Goal: Task Accomplishment & Management: Manage account settings

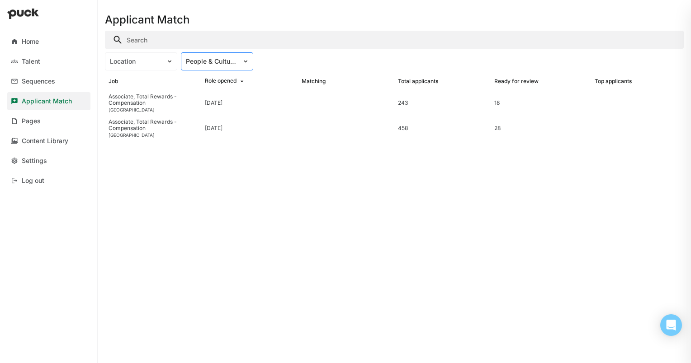
click at [226, 62] on div "People & Culture Practice" at bounding box center [212, 62] width 52 height 8
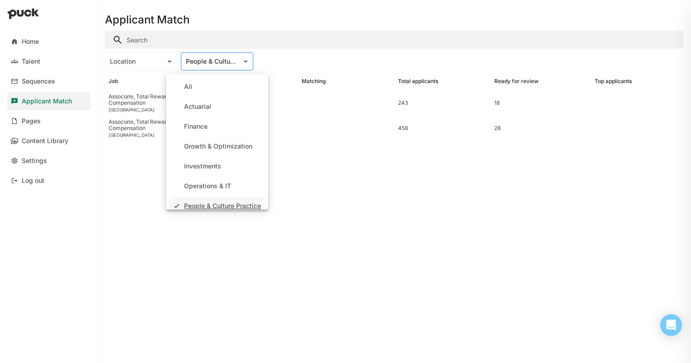
scroll to position [9, 0]
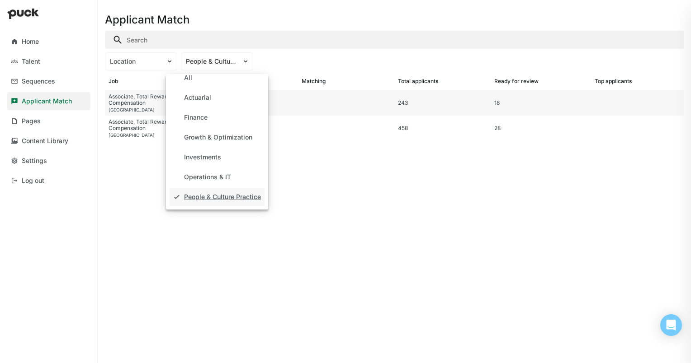
drag, startPoint x: 229, startPoint y: 197, endPoint x: 375, endPoint y: 113, distance: 168.5
click at [229, 197] on div "People & Culture Practice" at bounding box center [222, 198] width 77 height 8
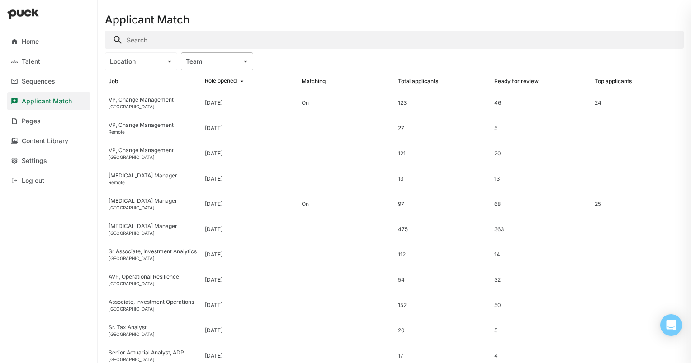
click at [226, 62] on div "Team" at bounding box center [212, 62] width 52 height 8
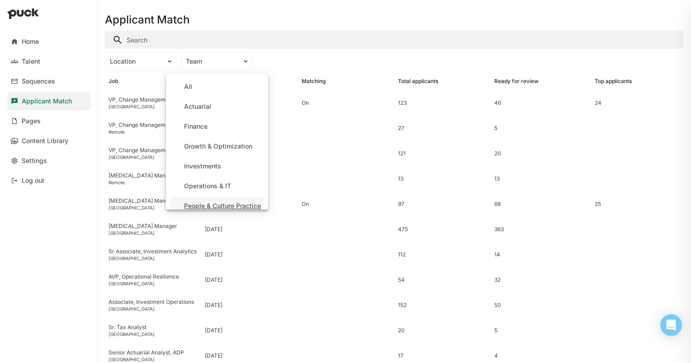
click at [229, 208] on div "People & Culture Practice" at bounding box center [222, 207] width 77 height 8
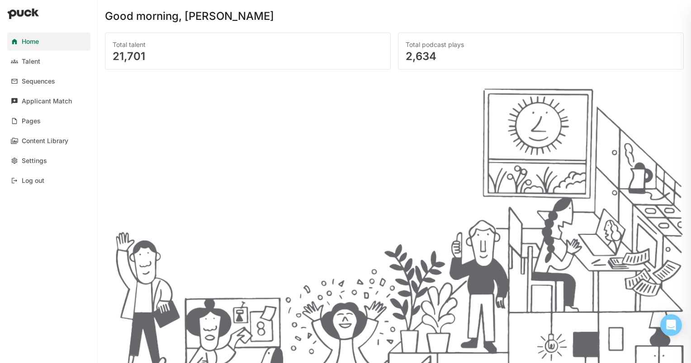
click at [41, 100] on div "Applicant Match" at bounding box center [47, 102] width 50 height 8
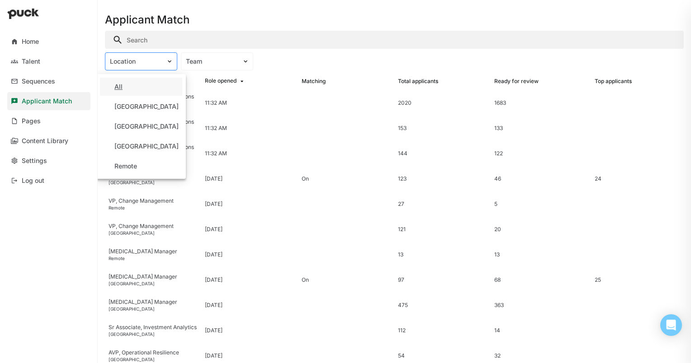
click at [151, 63] on div "Location" at bounding box center [136, 62] width 52 height 8
click at [188, 61] on div "Team" at bounding box center [212, 62] width 52 height 8
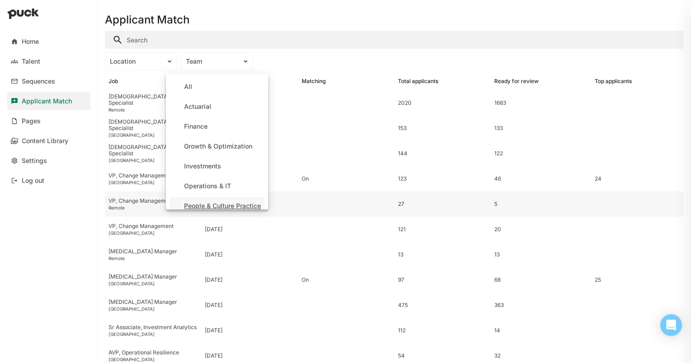
click at [232, 201] on div "People & Culture Practice" at bounding box center [217, 206] width 95 height 18
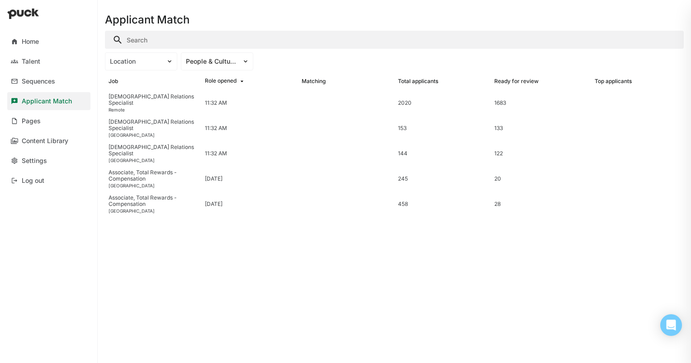
click at [154, 151] on div "[DEMOGRAPHIC_DATA] Relations Specialist" at bounding box center [153, 150] width 89 height 13
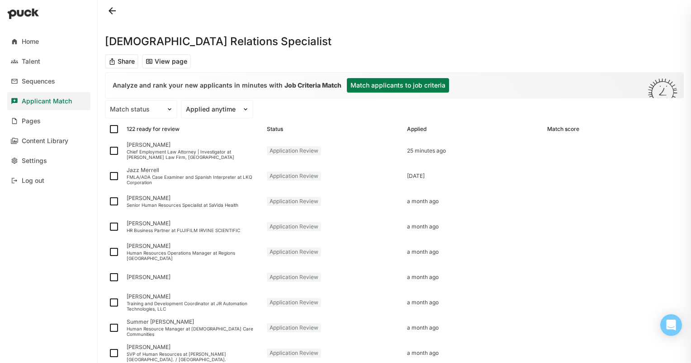
click at [368, 80] on button "Match applicants to job criteria" at bounding box center [398, 85] width 102 height 14
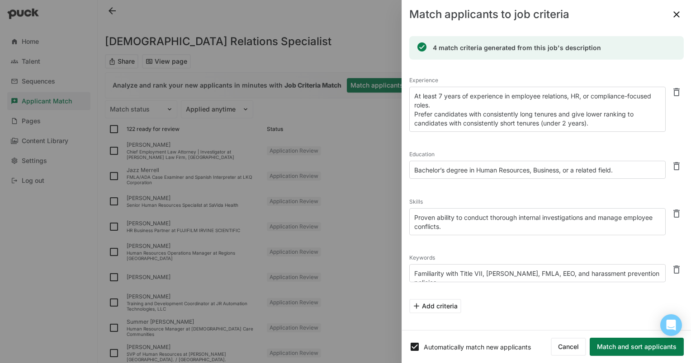
click at [633, 345] on button "Match and sort applicants" at bounding box center [637, 347] width 94 height 18
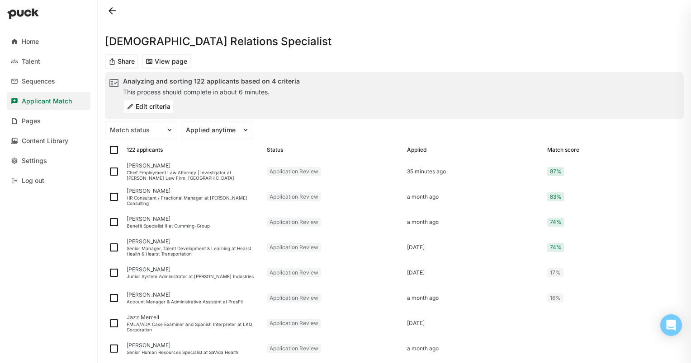
click at [113, 149] on img at bounding box center [114, 150] width 11 height 11
click at [109, 150] on input "checkbox" at bounding box center [108, 150] width 0 height 0
checkbox input "true"
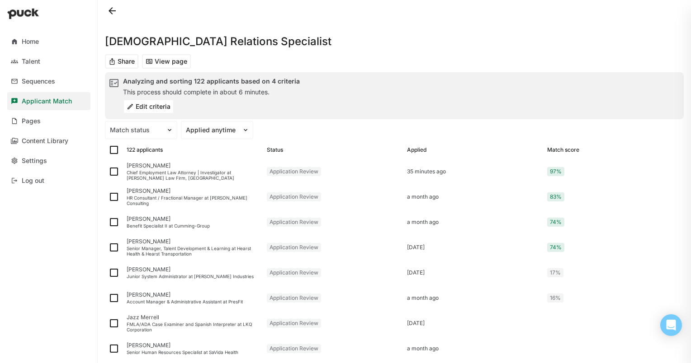
checkbox input "true"
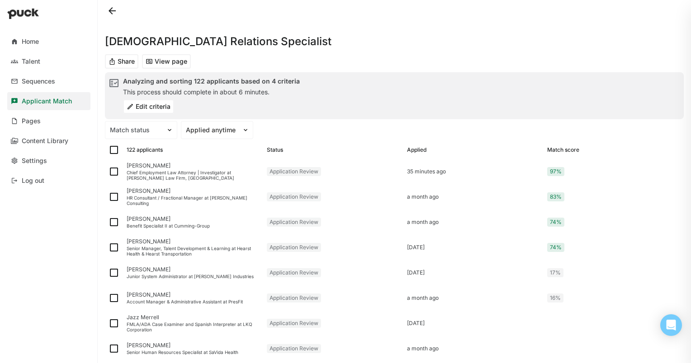
checkbox input "true"
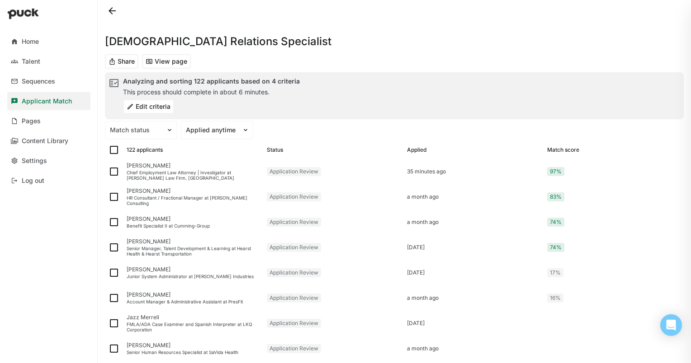
checkbox input "true"
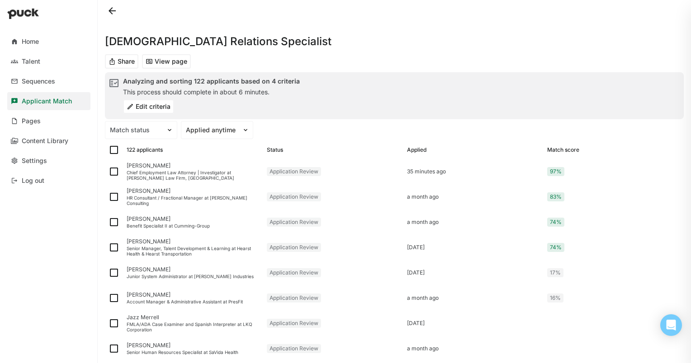
checkbox input "true"
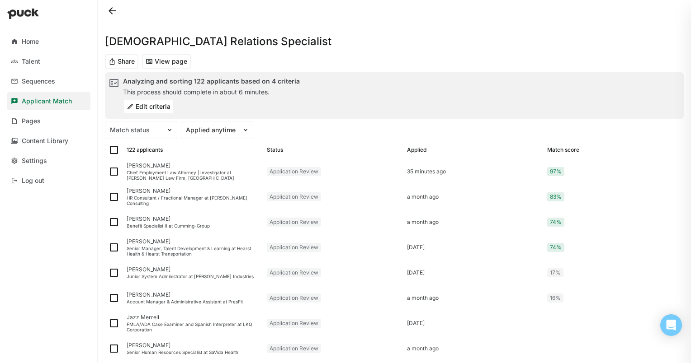
checkbox input "true"
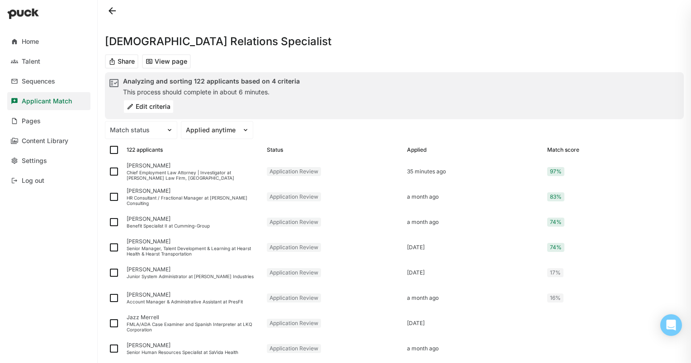
checkbox input "true"
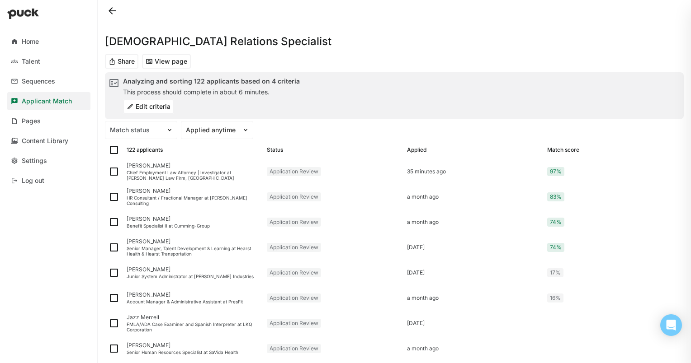
checkbox input "true"
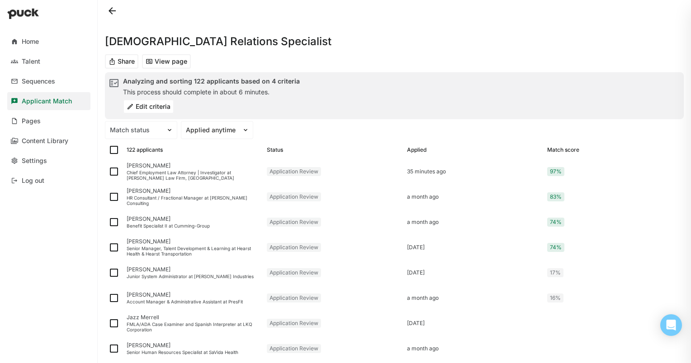
checkbox input "true"
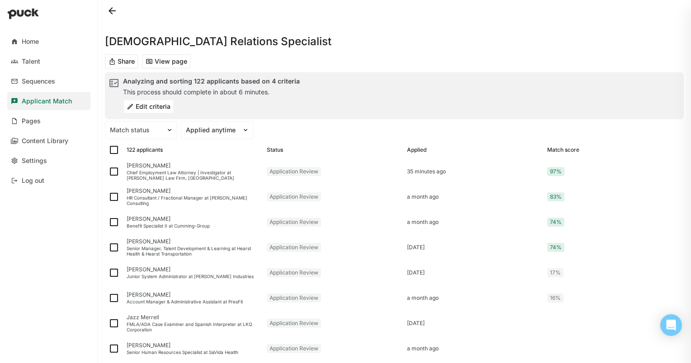
checkbox input "true"
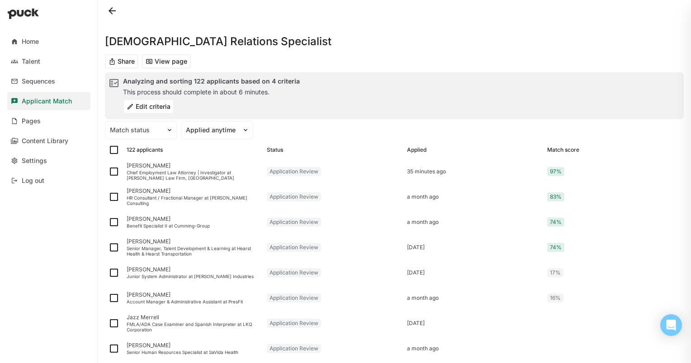
checkbox input "true"
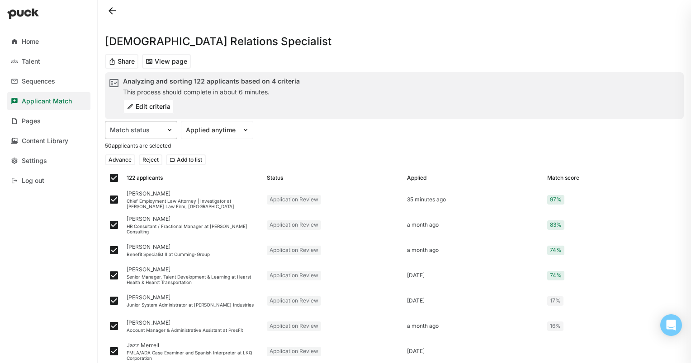
click at [168, 129] on img at bounding box center [169, 130] width 7 height 7
checkbox input "false"
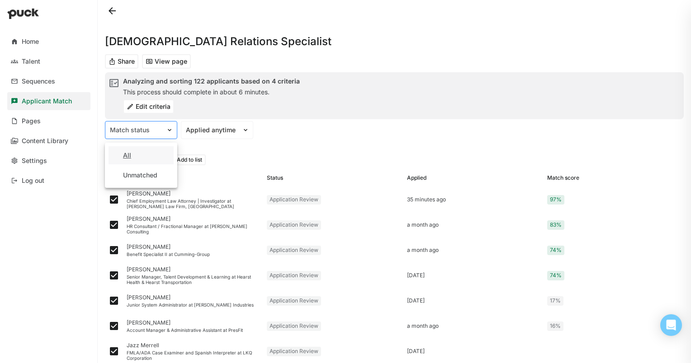
checkbox input "false"
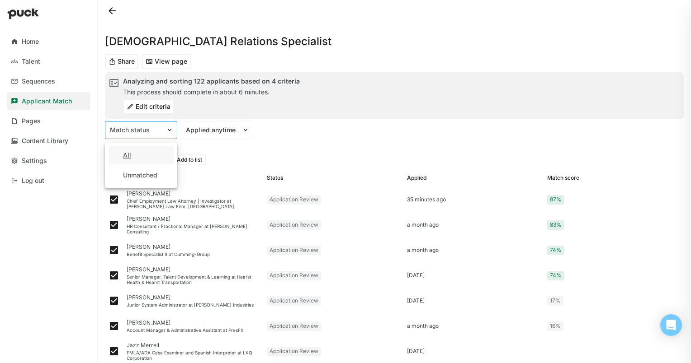
checkbox input "false"
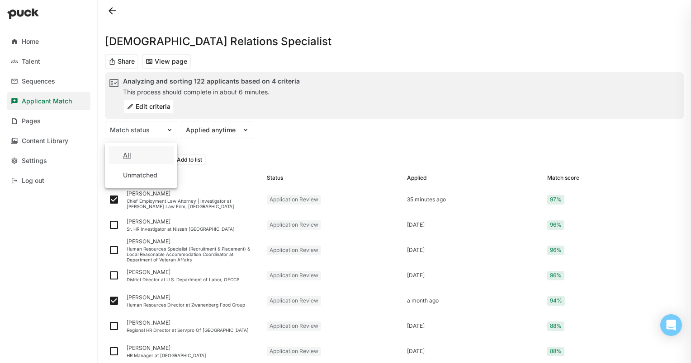
click at [241, 149] on div "50 applicants are selected" at bounding box center [394, 146] width 579 height 6
checkbox input "false"
checkbox input "true"
checkbox input "false"
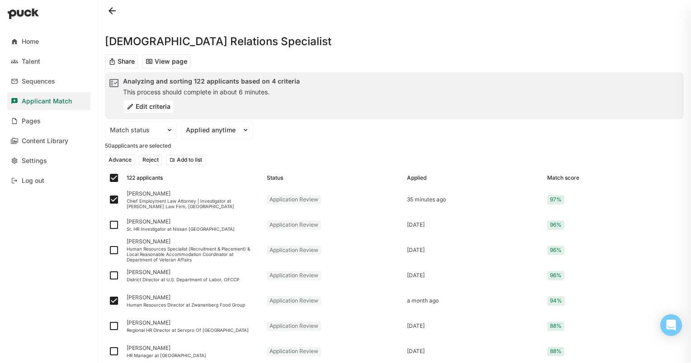
checkbox input "false"
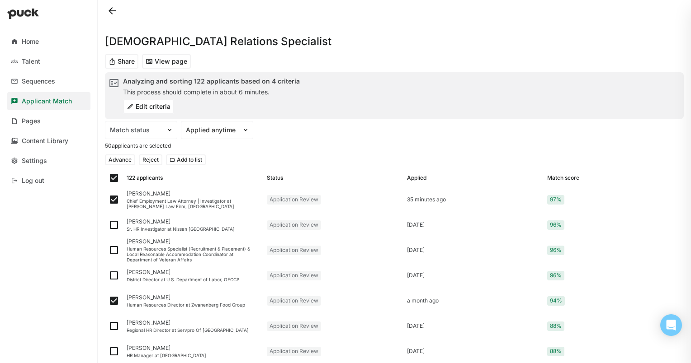
checkbox input "false"
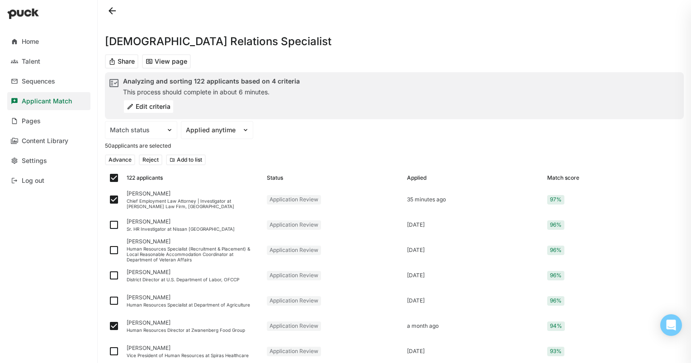
click at [113, 11] on button at bounding box center [112, 11] width 14 height 14
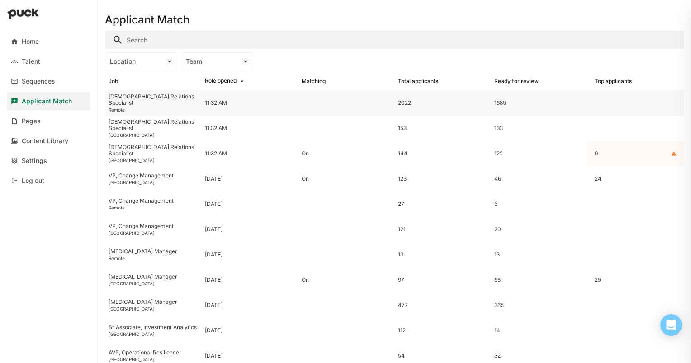
click at [128, 99] on div "[DEMOGRAPHIC_DATA] Relations Specialist" at bounding box center [153, 100] width 89 height 13
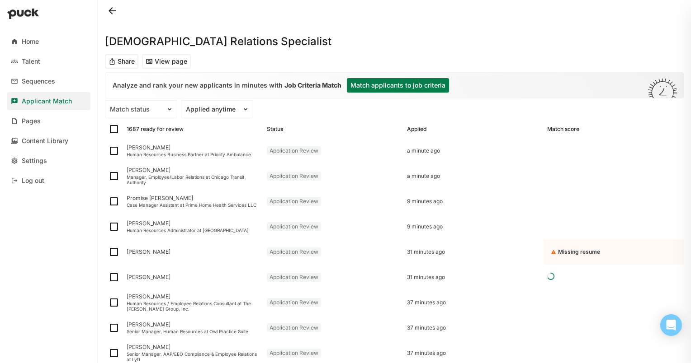
click at [410, 85] on button "Match applicants to job criteria" at bounding box center [398, 85] width 102 height 14
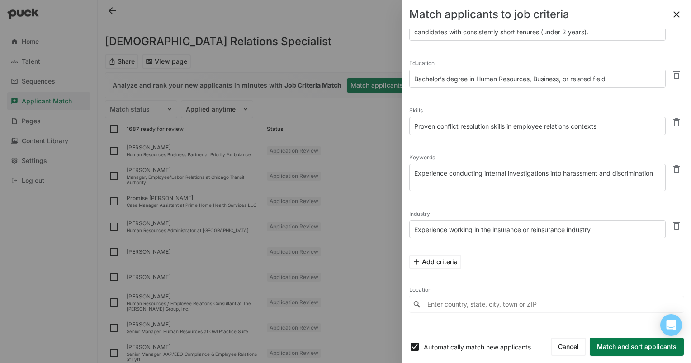
scroll to position [82, 0]
click at [627, 346] on button "Match and sort applicants" at bounding box center [637, 347] width 94 height 18
click at [612, 347] on button "Match and sort applicants" at bounding box center [637, 347] width 94 height 18
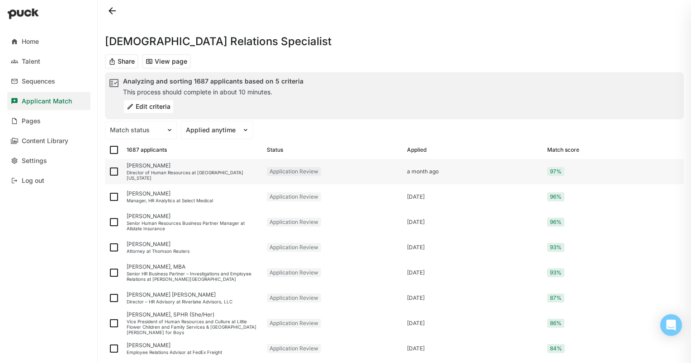
click at [135, 169] on div "[PERSON_NAME]" at bounding box center [193, 166] width 133 height 6
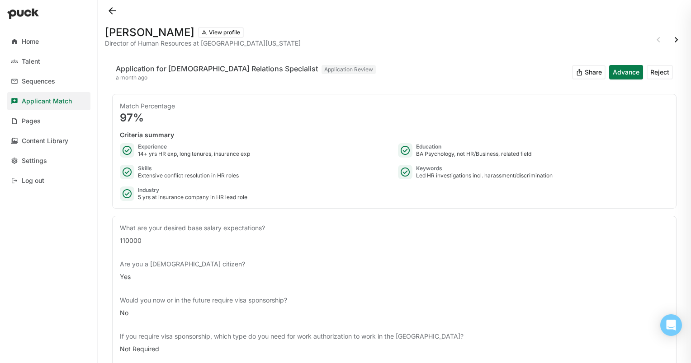
click at [662, 73] on button "Reject" at bounding box center [660, 72] width 26 height 14
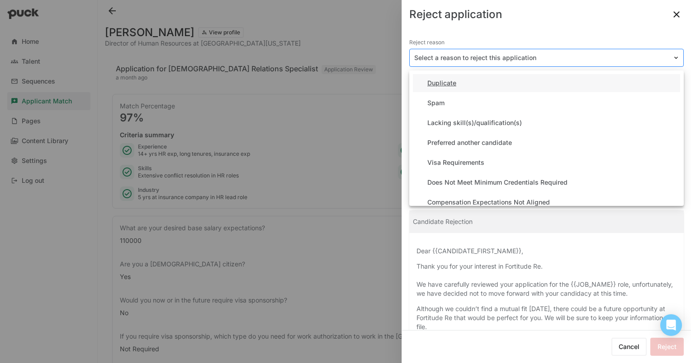
click at [491, 58] on div at bounding box center [541, 57] width 254 height 9
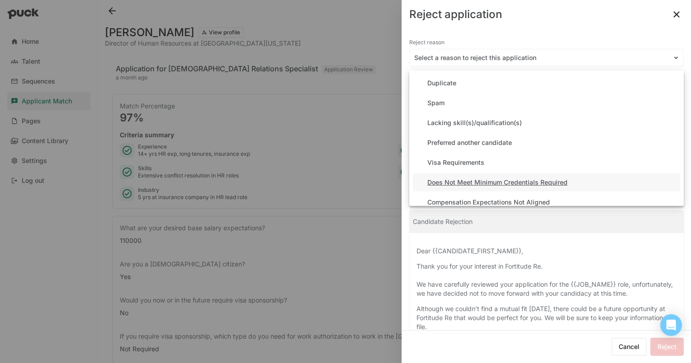
click at [485, 180] on div "Does Not Meet Minimum Credentials Required" at bounding box center [497, 183] width 140 height 8
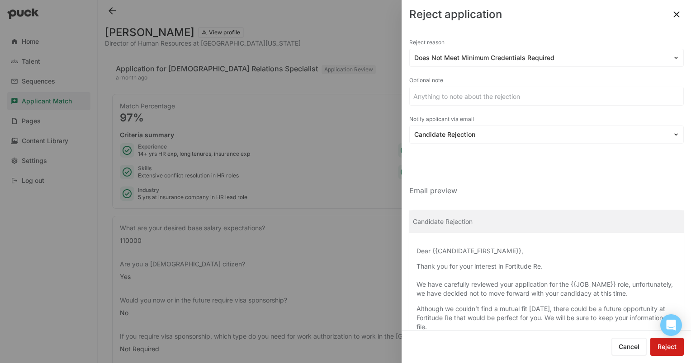
click at [666, 348] on button "Reject" at bounding box center [666, 347] width 33 height 18
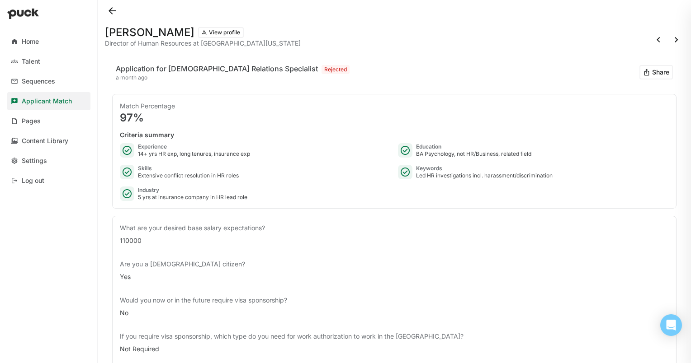
click at [670, 38] on button at bounding box center [676, 40] width 14 height 14
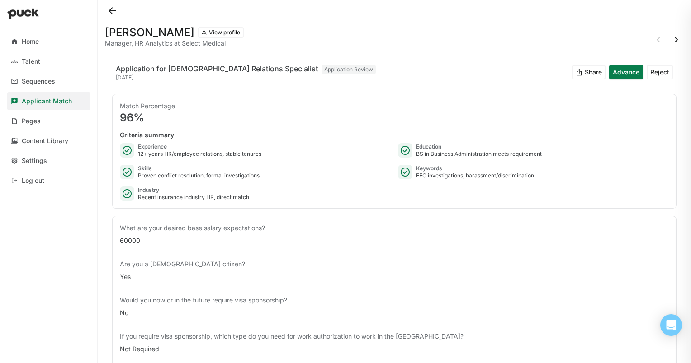
click at [655, 68] on button "Reject" at bounding box center [660, 72] width 26 height 14
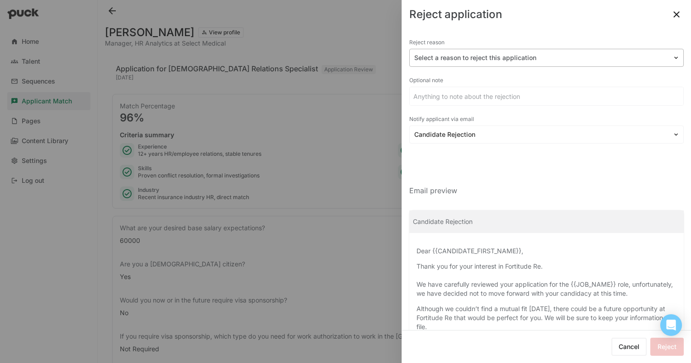
click at [516, 60] on div at bounding box center [541, 57] width 254 height 9
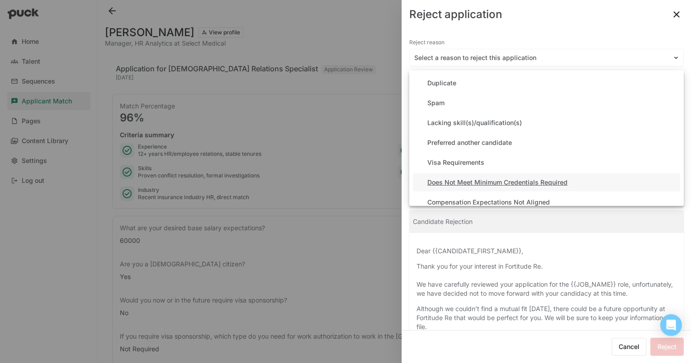
click at [513, 179] on div "Does Not Meet Minimum Credentials Required" at bounding box center [497, 183] width 140 height 8
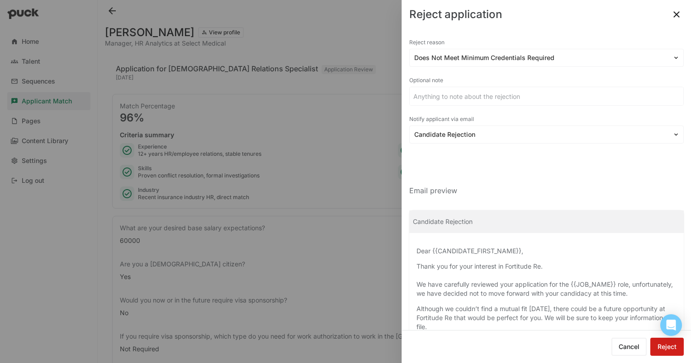
click at [664, 347] on button "Reject" at bounding box center [666, 347] width 33 height 18
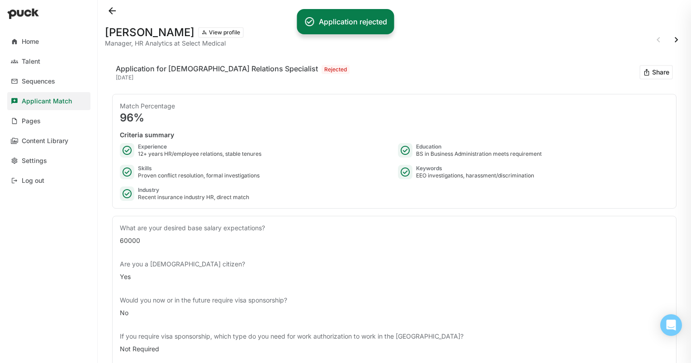
click at [672, 39] on button at bounding box center [676, 40] width 14 height 14
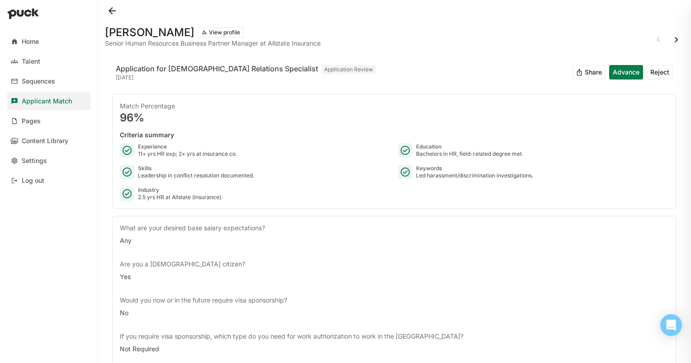
click at [652, 76] on button "Reject" at bounding box center [660, 72] width 26 height 14
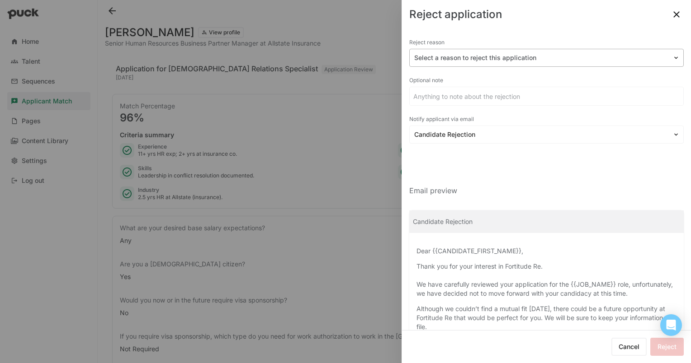
click at [485, 58] on div at bounding box center [541, 57] width 254 height 9
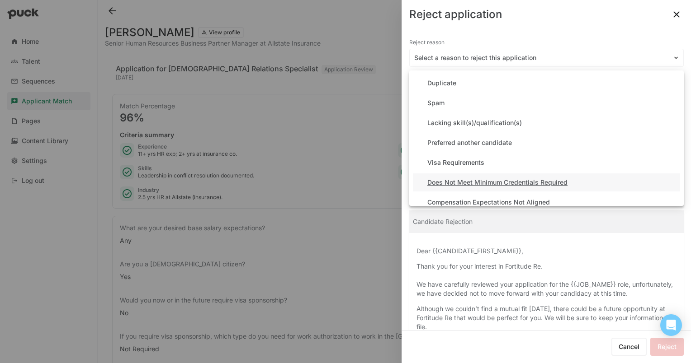
click at [485, 181] on div "Does Not Meet Minimum Credentials Required" at bounding box center [497, 183] width 140 height 8
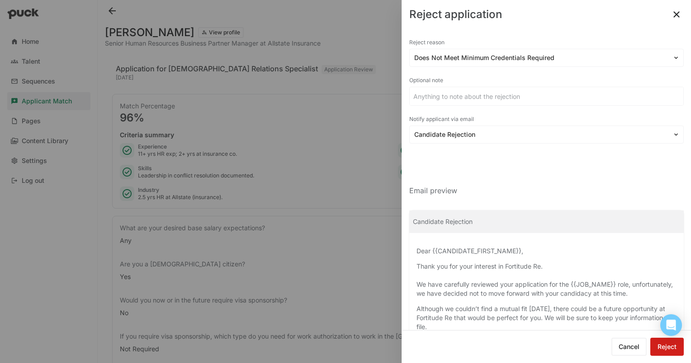
click at [670, 348] on button "Reject" at bounding box center [666, 347] width 33 height 18
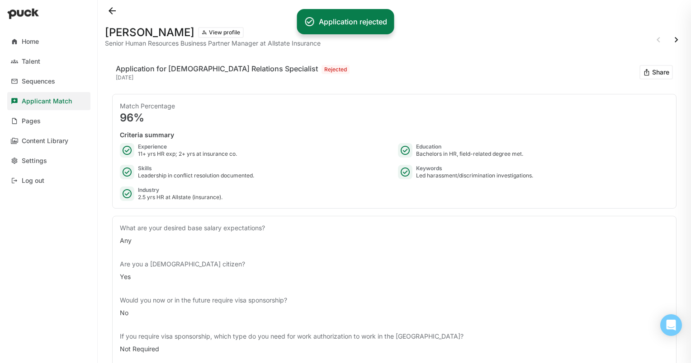
drag, startPoint x: 669, startPoint y: 38, endPoint x: 654, endPoint y: 44, distance: 16.2
click at [669, 38] on button at bounding box center [676, 40] width 14 height 14
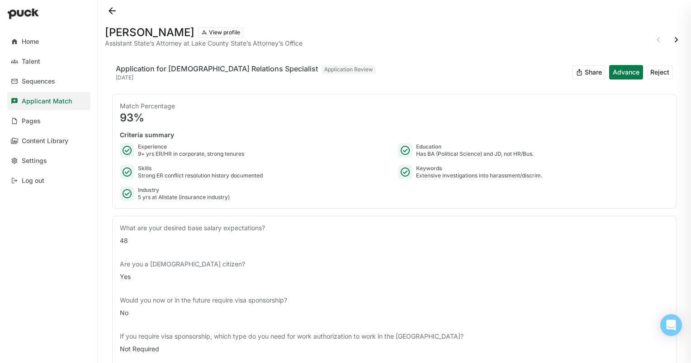
click at [652, 69] on button "Reject" at bounding box center [660, 72] width 26 height 14
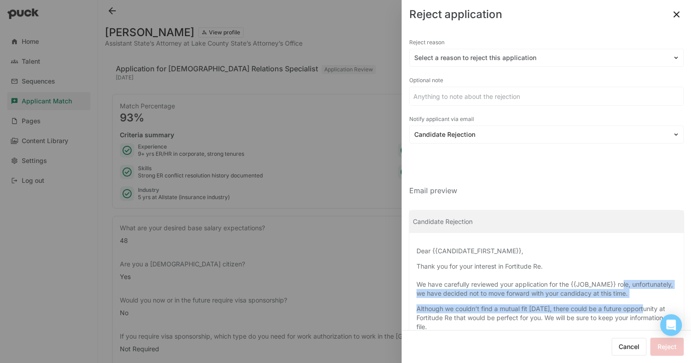
drag, startPoint x: 636, startPoint y: 300, endPoint x: 647, endPoint y: 312, distance: 16.0
click at [647, 312] on div "Dear {{CANDIDATE_FIRST_NAME}}, Thank you for your interest in Fortitude Re. We …" at bounding box center [546, 313] width 274 height 161
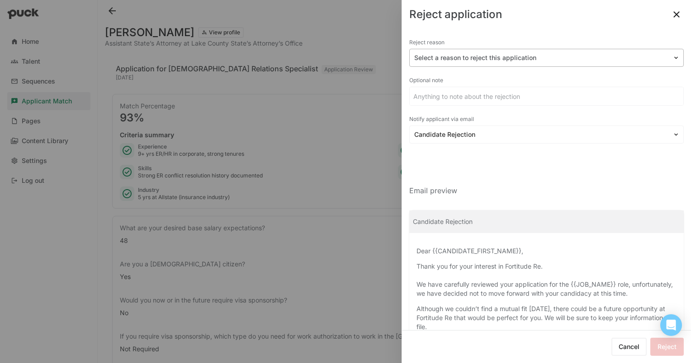
click at [510, 59] on div at bounding box center [541, 57] width 254 height 9
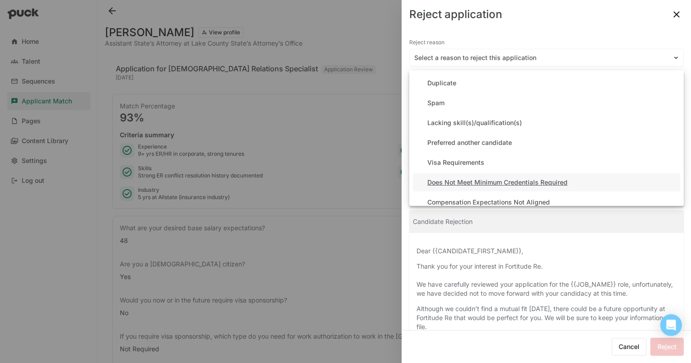
click at [517, 181] on div "Does Not Meet Minimum Credentials Required" at bounding box center [497, 183] width 140 height 8
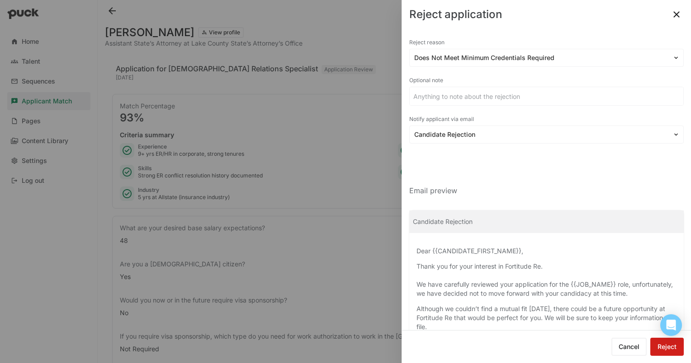
click at [664, 347] on button "Reject" at bounding box center [666, 347] width 33 height 18
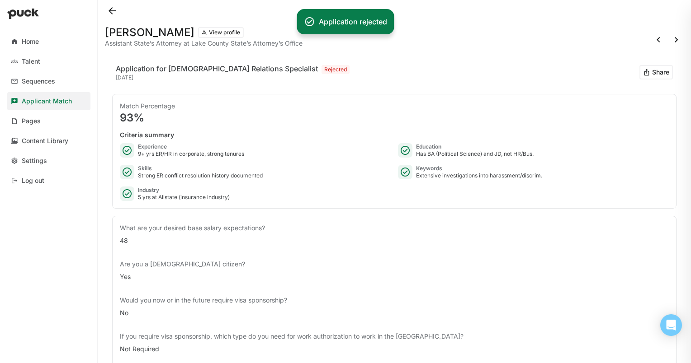
click at [669, 35] on button at bounding box center [676, 40] width 14 height 14
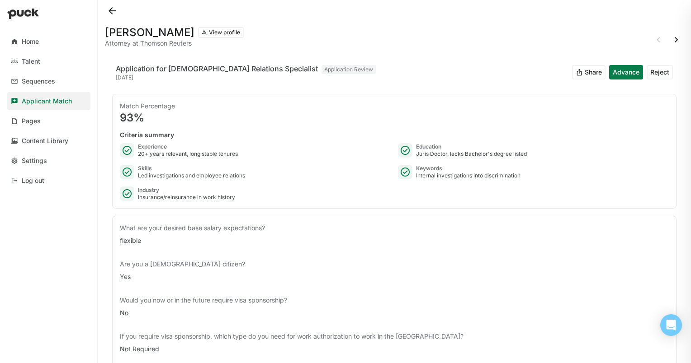
click at [650, 66] on button "Reject" at bounding box center [660, 72] width 26 height 14
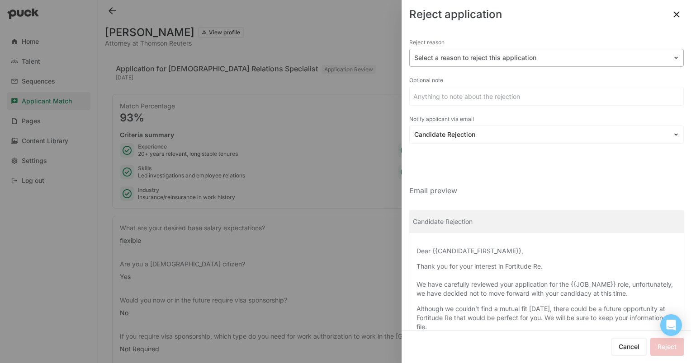
click at [477, 64] on div "Select a reason to reject this application" at bounding box center [541, 58] width 263 height 13
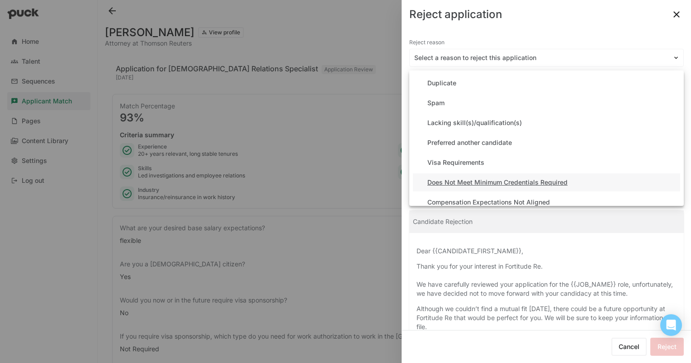
click at [509, 180] on div "Does Not Meet Minimum Credentials Required" at bounding box center [497, 183] width 140 height 8
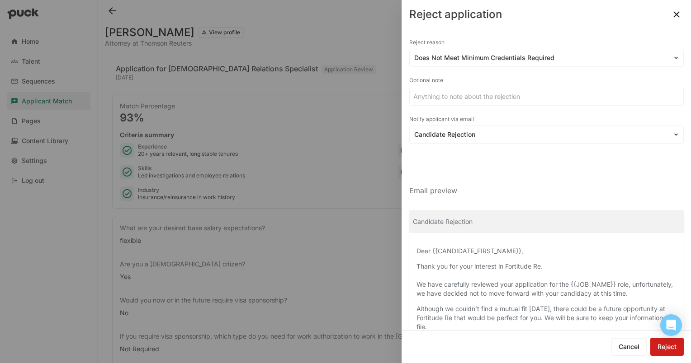
click at [670, 350] on button "Reject" at bounding box center [666, 347] width 33 height 18
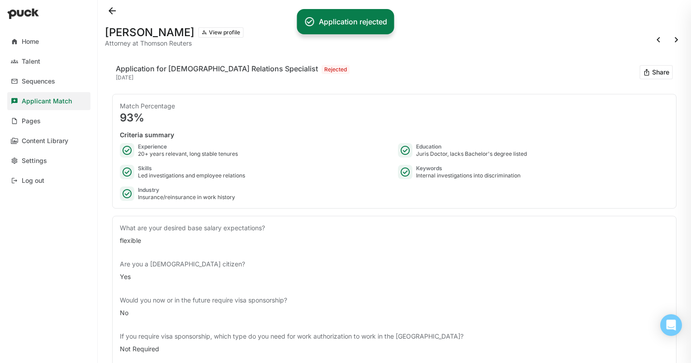
click at [669, 39] on button at bounding box center [676, 40] width 14 height 14
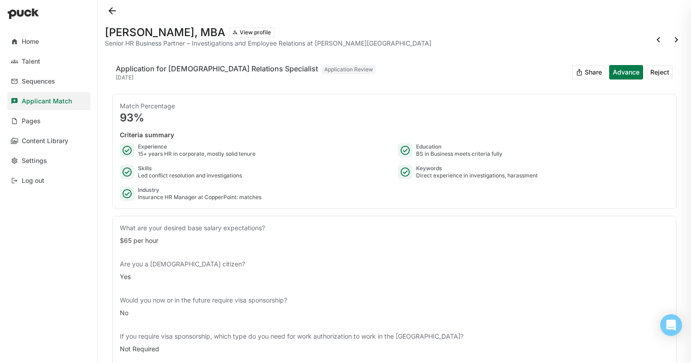
click at [660, 68] on button "Reject" at bounding box center [660, 72] width 26 height 14
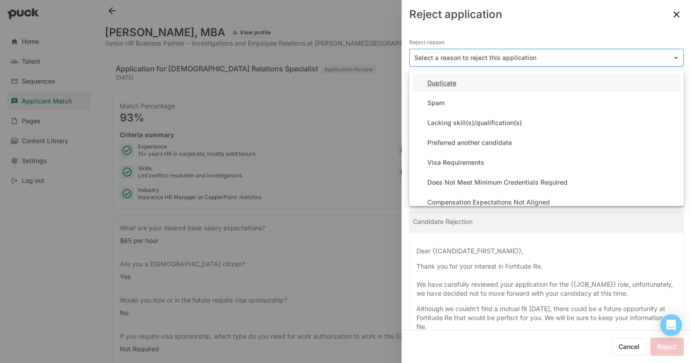
click at [516, 62] on div at bounding box center [541, 57] width 254 height 9
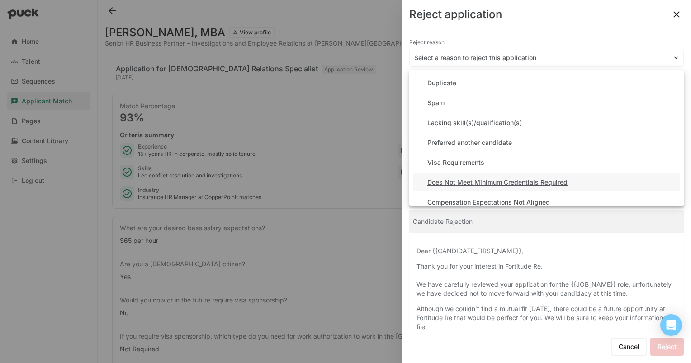
click at [515, 182] on div "Does Not Meet Minimum Credentials Required" at bounding box center [497, 183] width 140 height 8
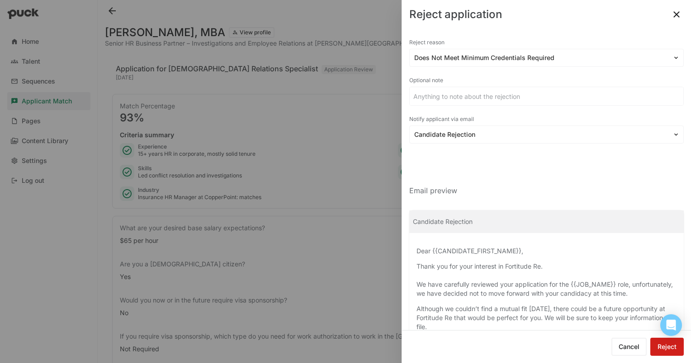
click at [667, 349] on button "Reject" at bounding box center [666, 347] width 33 height 18
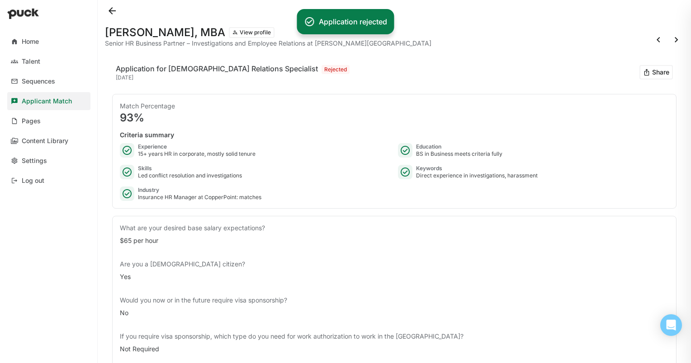
click at [669, 38] on button at bounding box center [676, 40] width 14 height 14
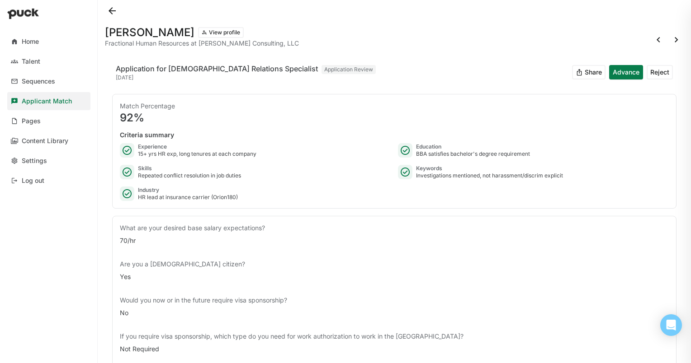
drag, startPoint x: 647, startPoint y: 71, endPoint x: 552, endPoint y: 76, distance: 95.5
click at [647, 71] on button "Reject" at bounding box center [660, 72] width 26 height 14
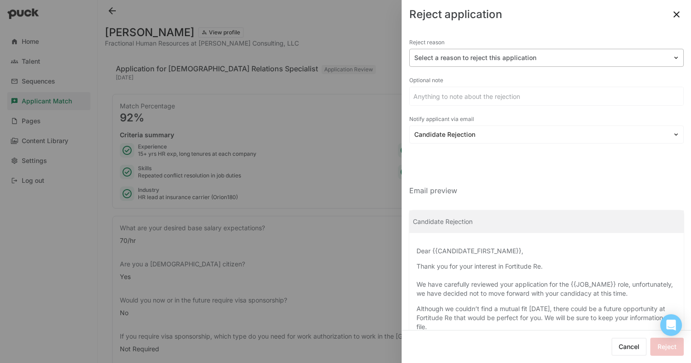
click at [452, 61] on div at bounding box center [541, 57] width 254 height 9
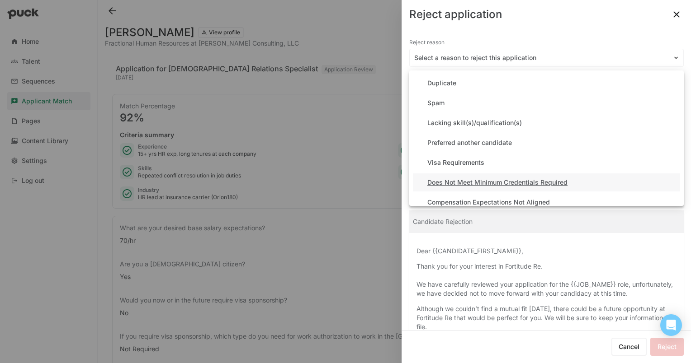
click at [496, 180] on div "Does Not Meet Minimum Credentials Required" at bounding box center [497, 183] width 140 height 8
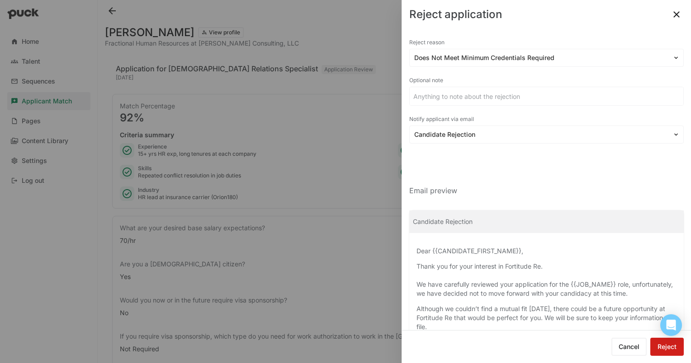
click at [662, 344] on button "Reject" at bounding box center [666, 347] width 33 height 18
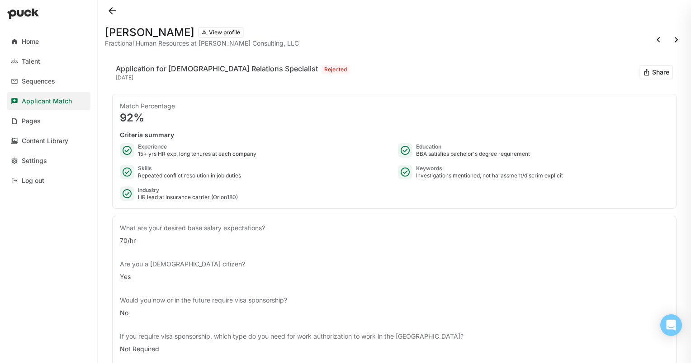
click at [669, 38] on button at bounding box center [676, 40] width 14 height 14
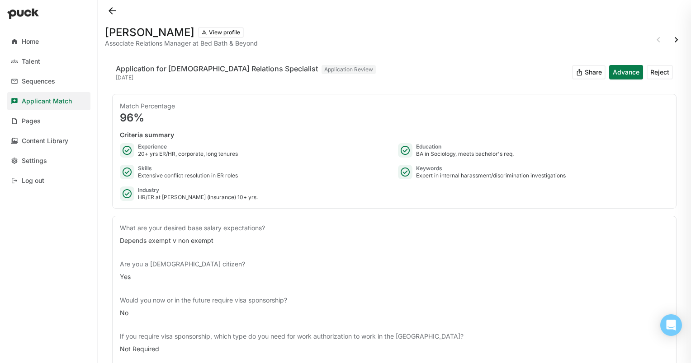
drag, startPoint x: 655, startPoint y: 68, endPoint x: 616, endPoint y: 82, distance: 41.2
click at [655, 69] on button "Reject" at bounding box center [660, 72] width 26 height 14
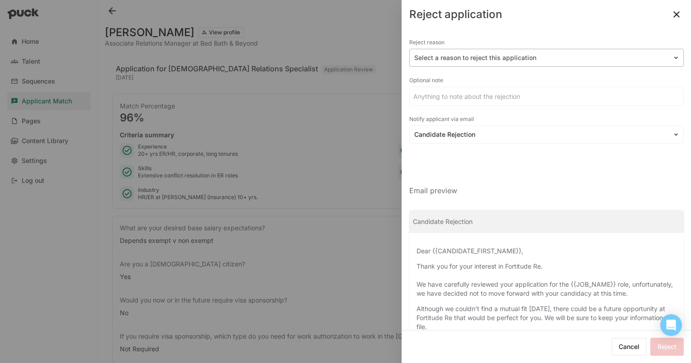
click at [467, 59] on div at bounding box center [541, 57] width 254 height 9
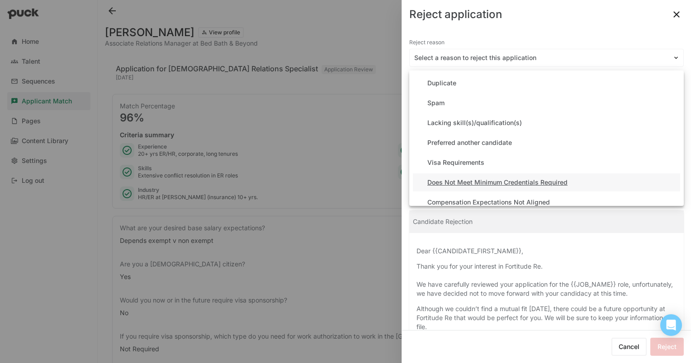
click at [482, 178] on div "Does Not Meet Minimum Credentials Required" at bounding box center [546, 183] width 267 height 18
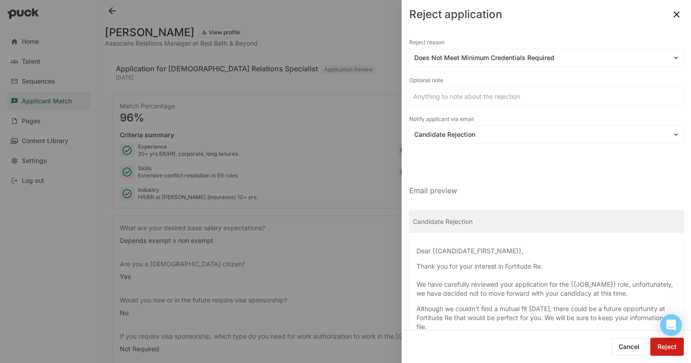
click at [656, 344] on button "Reject" at bounding box center [666, 347] width 33 height 18
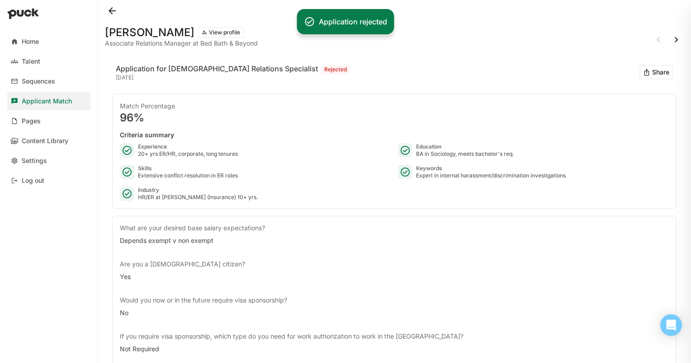
click at [669, 42] on button at bounding box center [676, 40] width 14 height 14
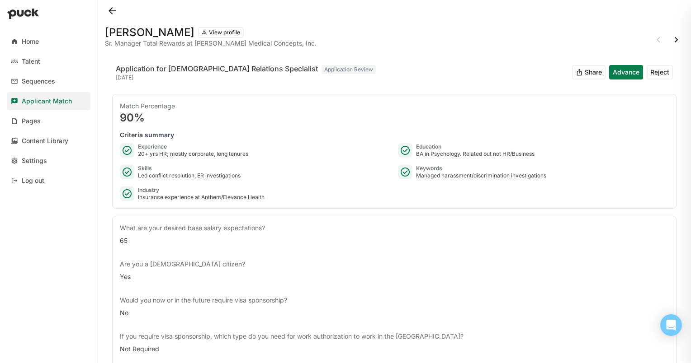
click at [649, 71] on button "Reject" at bounding box center [660, 72] width 26 height 14
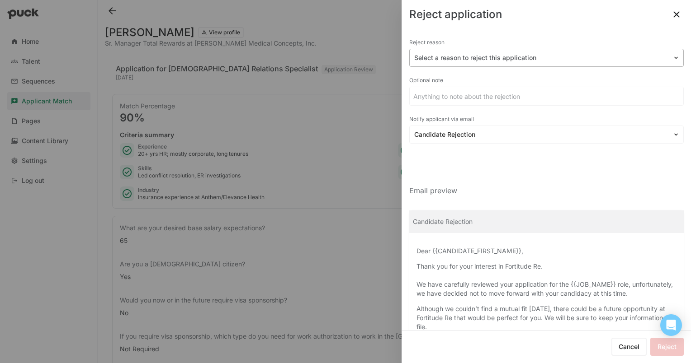
click at [487, 55] on div at bounding box center [541, 57] width 254 height 9
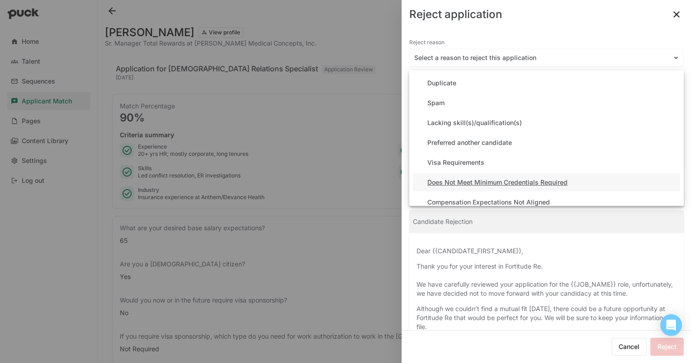
click at [519, 179] on div "Does Not Meet Minimum Credentials Required" at bounding box center [497, 183] width 140 height 8
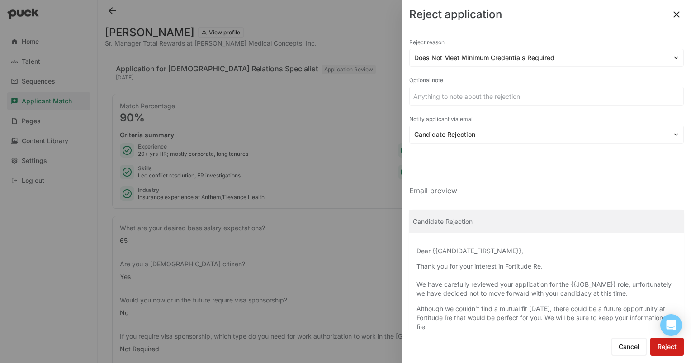
click at [660, 344] on button "Reject" at bounding box center [666, 347] width 33 height 18
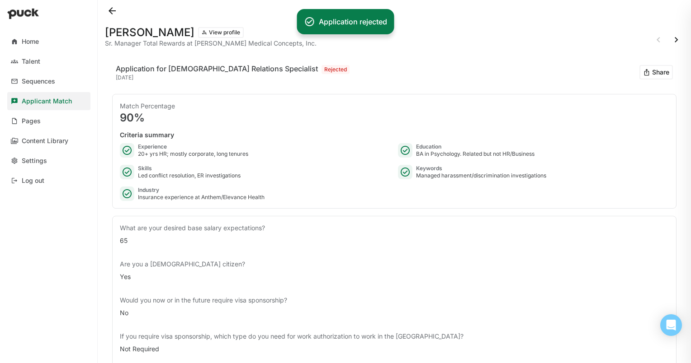
click at [109, 7] on button at bounding box center [112, 11] width 14 height 14
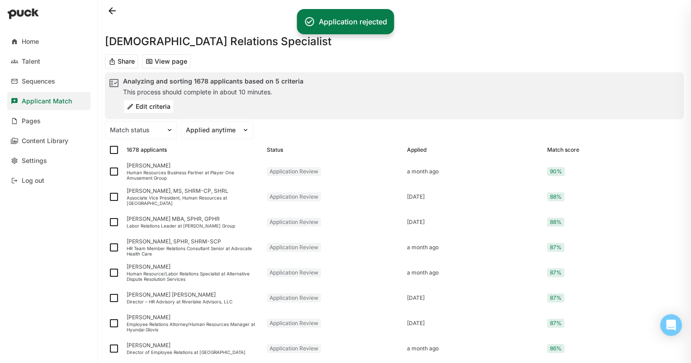
click at [115, 150] on img at bounding box center [114, 150] width 11 height 11
click at [109, 150] on input "checkbox" at bounding box center [108, 150] width 0 height 0
checkbox input "true"
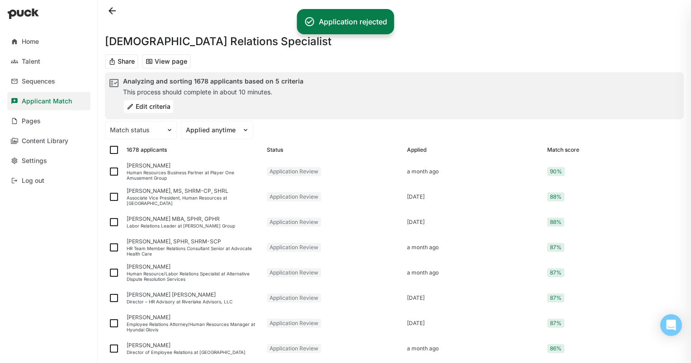
checkbox input "true"
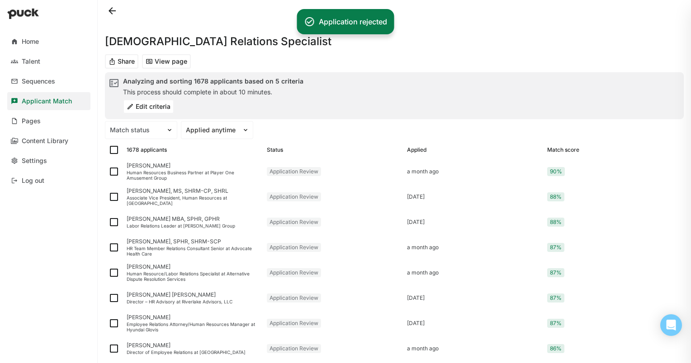
checkbox input "true"
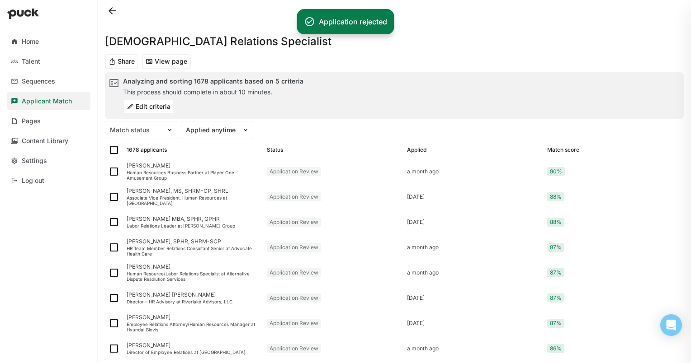
checkbox input "true"
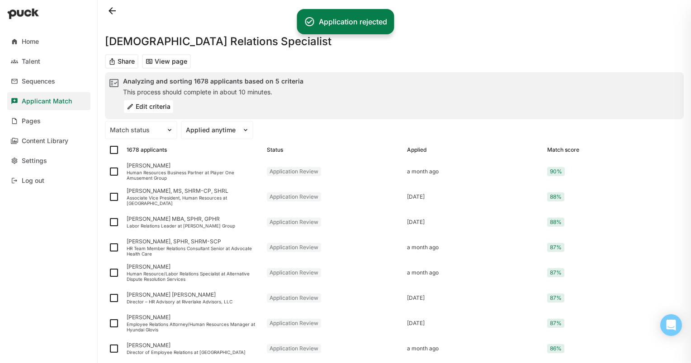
checkbox input "true"
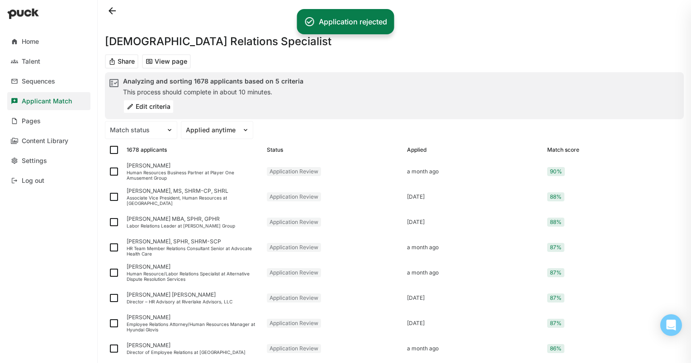
checkbox input "true"
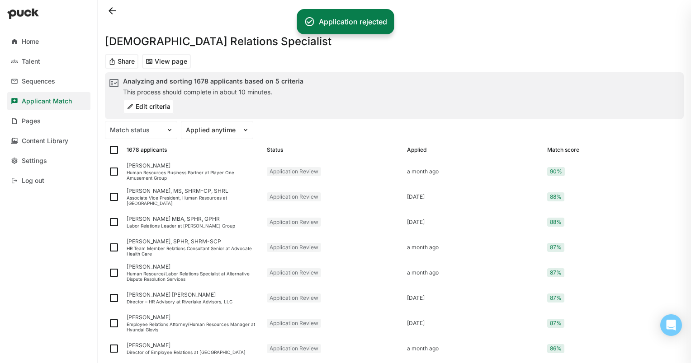
checkbox input "true"
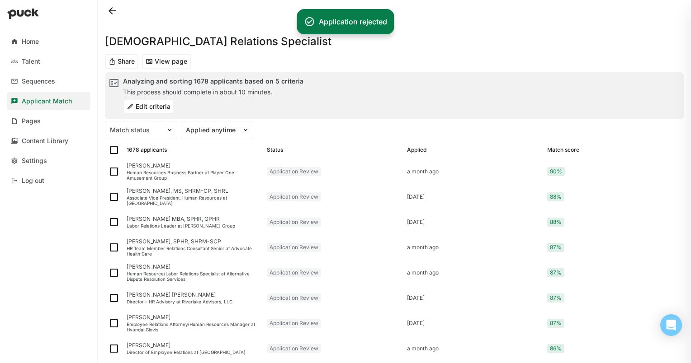
checkbox input "true"
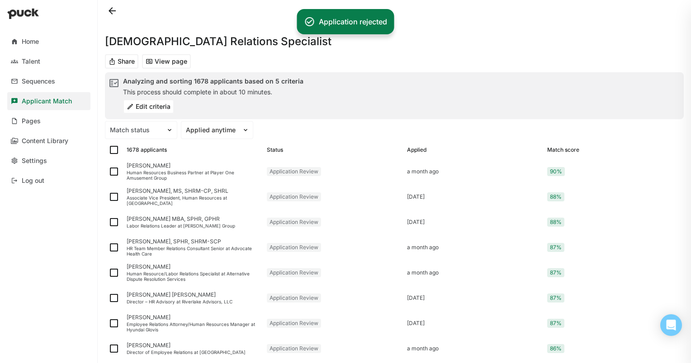
checkbox input "true"
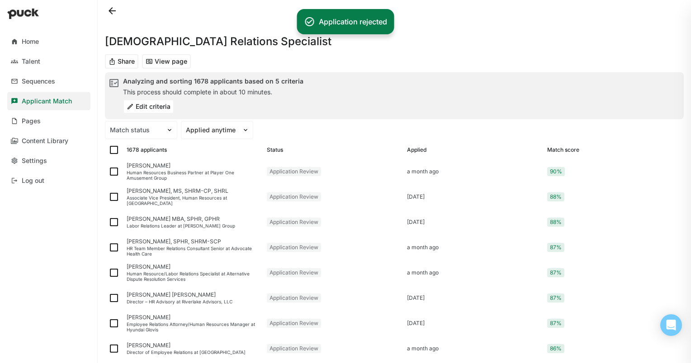
checkbox input "true"
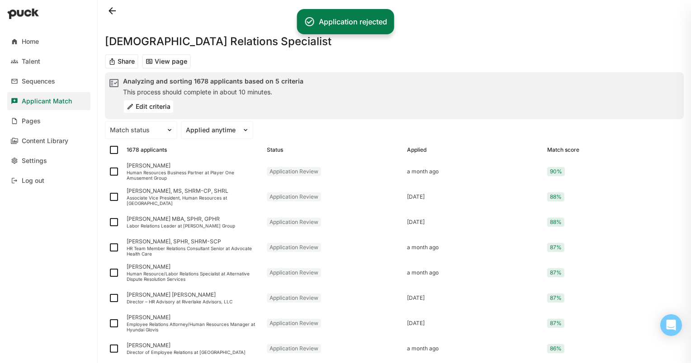
checkbox input "true"
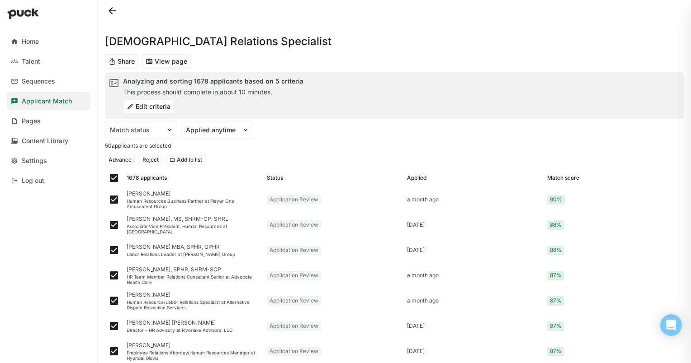
click at [152, 160] on button "Reject" at bounding box center [151, 160] width 24 height 11
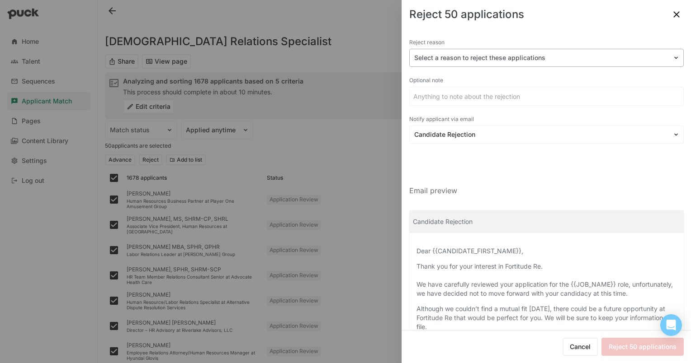
click at [467, 55] on div at bounding box center [541, 57] width 254 height 9
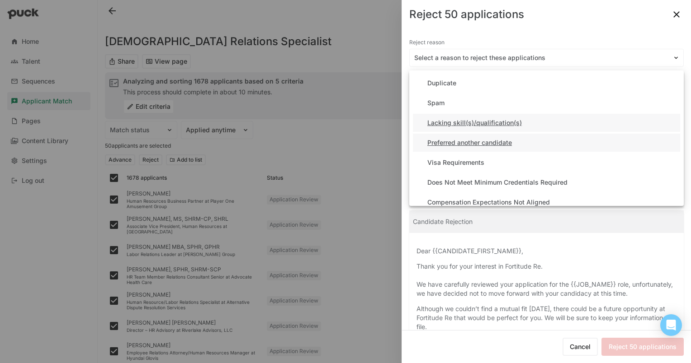
checkbox input "false"
click at [500, 182] on div "Does Not Meet Minimum Credentials Required" at bounding box center [497, 183] width 140 height 8
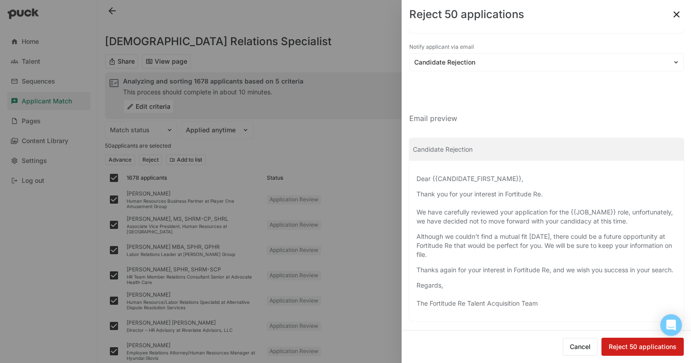
scroll to position [96, 0]
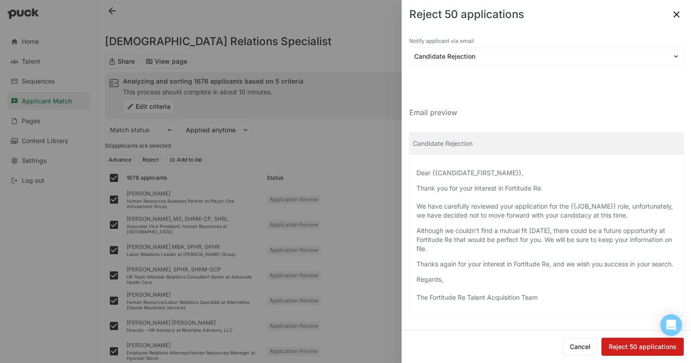
click at [623, 347] on button "Reject 50 applications" at bounding box center [642, 347] width 82 height 18
checkbox input "true"
checkbox input "false"
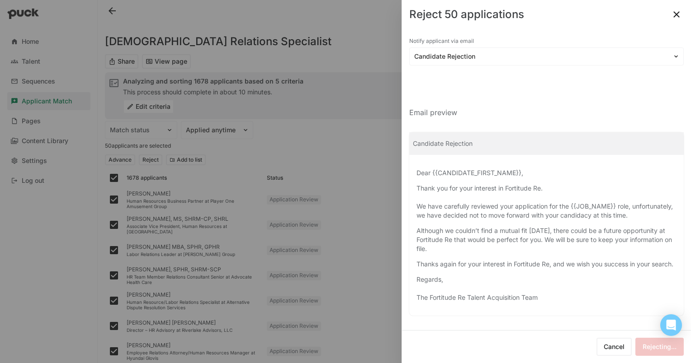
checkbox input "false"
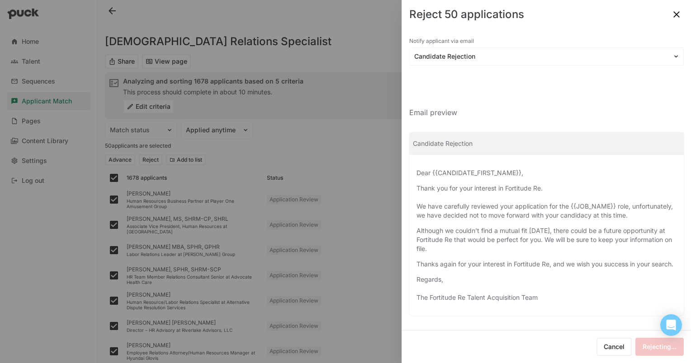
checkbox input "false"
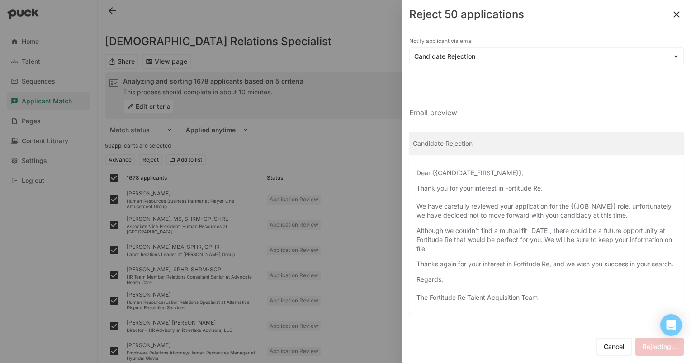
checkbox input "false"
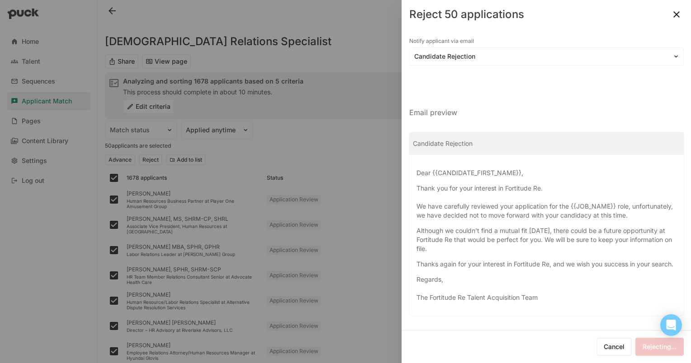
checkbox input "false"
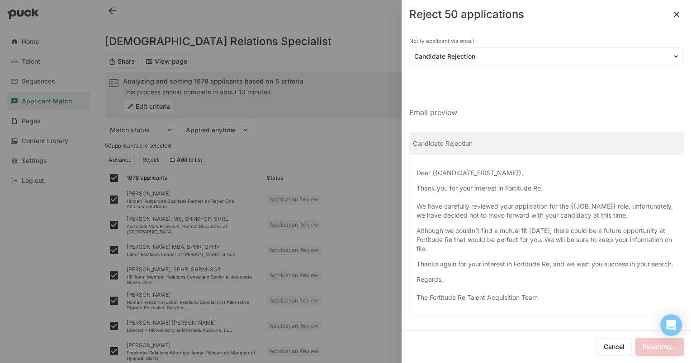
checkbox input "false"
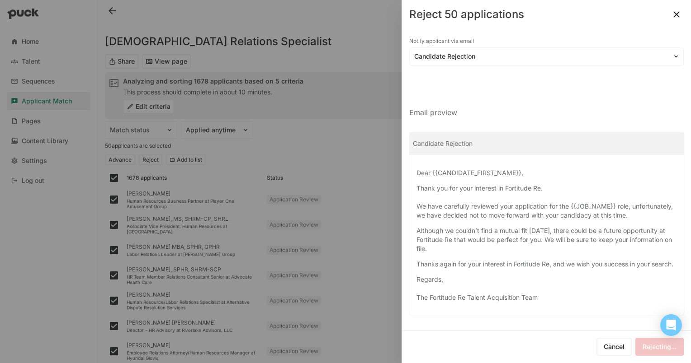
checkbox input "false"
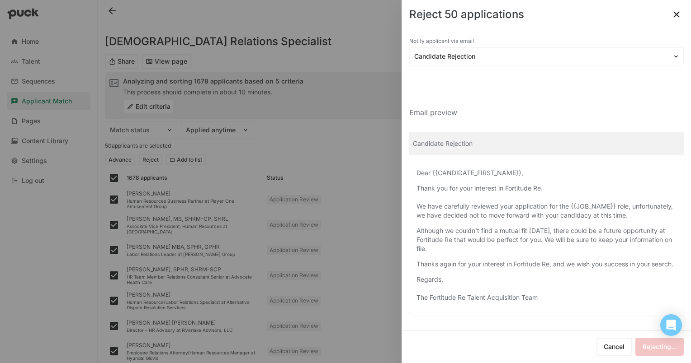
checkbox input "false"
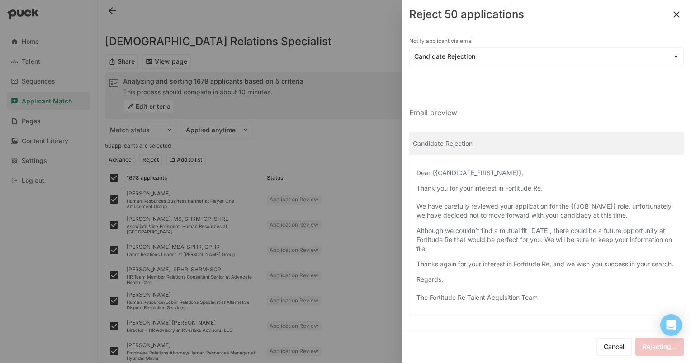
checkbox input "false"
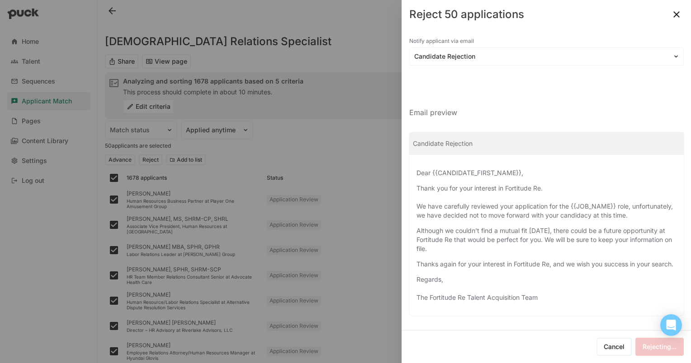
checkbox input "false"
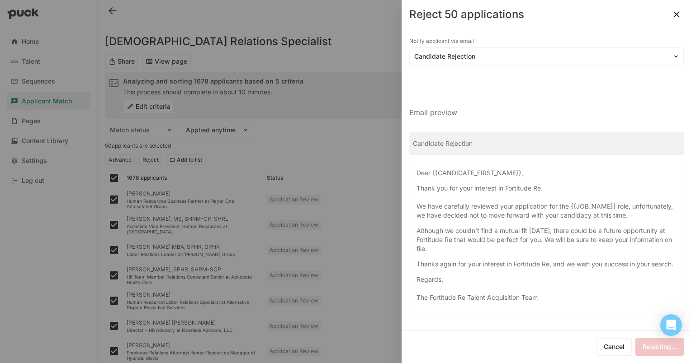
checkbox input "false"
